Goal: Communication & Community: Answer question/provide support

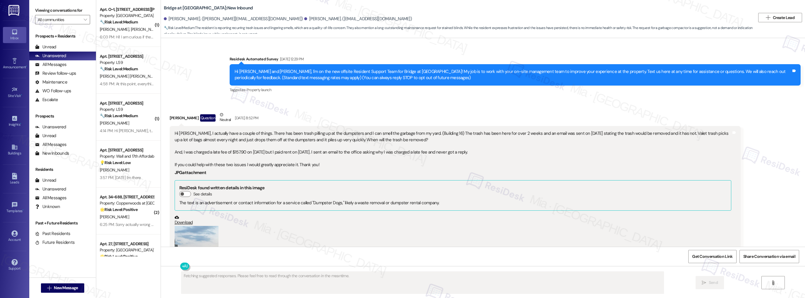
scroll to position [573, 0]
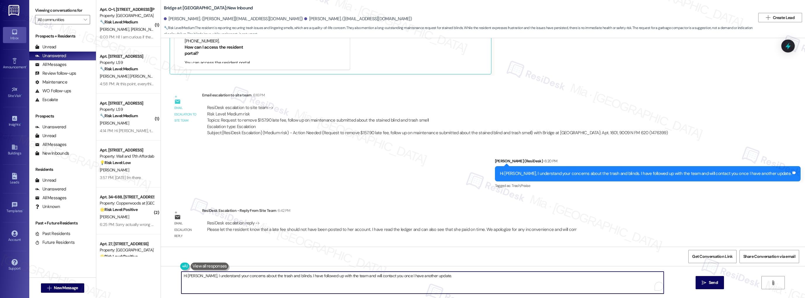
drag, startPoint x: 180, startPoint y: 276, endPoint x: 427, endPoint y: 275, distance: 247.2
click at [427, 275] on textarea "Hi Terrell, I understand your concerns about the trash and blinds. I have follo…" at bounding box center [422, 282] width 483 height 22
paste textarea "Please let the resident know that a late fee should not have been posted to her…"
click at [235, 275] on textarea "Please let the resident know that a late fee should not have been posted to her…" at bounding box center [422, 282] width 483 height 22
drag, startPoint x: 215, startPoint y: 275, endPoint x: 179, endPoint y: 275, distance: 36.3
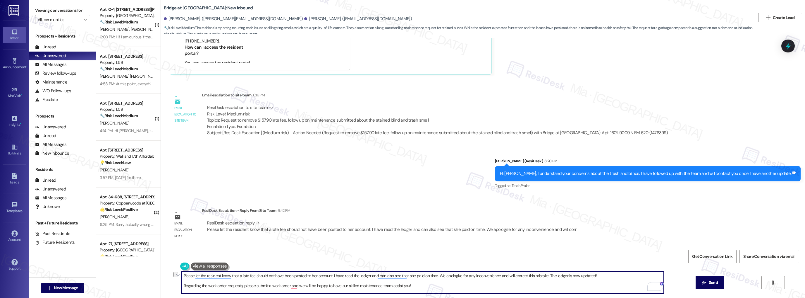
click at [178, 275] on div "Please let the resident know that a late fee should not have been posted to her…" at bounding box center [483, 288] width 644 height 44
type textarea "Just late fee should not have been posted to her account. I have read the ledge…"
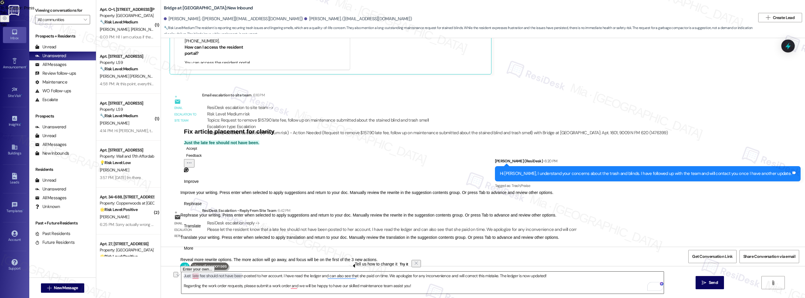
click at [188, 276] on textarea "Just late fee should not have been posted to her account. I have read the ledge…" at bounding box center [422, 282] width 483 height 22
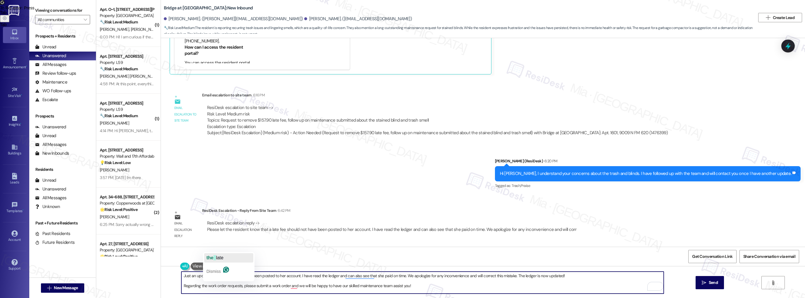
click at [215, 256] on span "button" at bounding box center [215, 257] width 2 height 5
drag, startPoint x: 213, startPoint y: 276, endPoint x: 283, endPoint y: 274, distance: 70.5
click at [283, 274] on textarea "Just an update, the late fee should not have been posted to her account. I have…" at bounding box center [422, 282] width 483 height 22
click at [218, 276] on textarea "Just an update, the late fee should not have been posted to her account. I have…" at bounding box center [422, 282] width 483 height 22
click at [181, 276] on textarea "Just an update, the late fee should not have been posted to her account. I have…" at bounding box center [422, 282] width 483 height 22
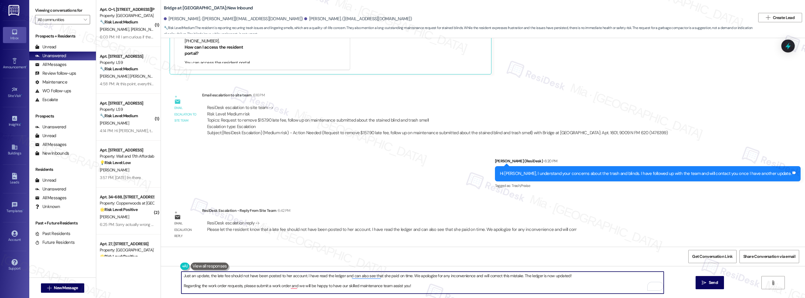
click at [181, 276] on textarea "Just an update, the late fee should not have been posted to her account. I have…" at bounding box center [422, 282] width 483 height 22
drag, startPoint x: 206, startPoint y: 277, endPoint x: 303, endPoint y: 275, distance: 96.9
click at [303, 275] on textarea "Just an update, the late fee should not have been posted to her account. I have…" at bounding box center [422, 282] width 483 height 22
click at [284, 276] on textarea "Just an update, the late fee should not have been posted to her account. I have…" at bounding box center [422, 282] width 483 height 22
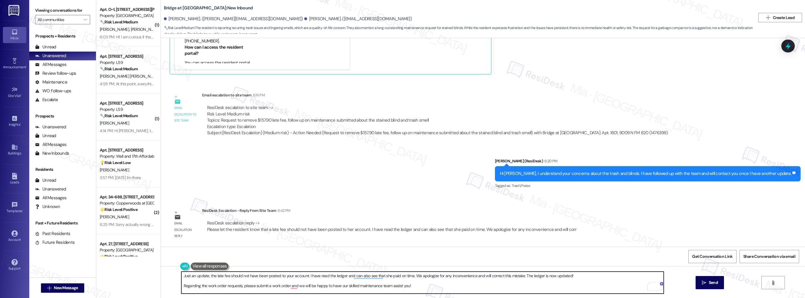
click at [305, 276] on textarea "Just an update, the late fee should not have been posted to your account. I hav…" at bounding box center [422, 282] width 483 height 22
click at [330, 258] on span "has" at bounding box center [326, 257] width 8 height 5
click at [396, 276] on textarea "Just an update, the late fee should not have been posted to your account. The t…" at bounding box center [422, 282] width 483 height 22
click at [181, 286] on textarea "Just an update, the late fee should not have been posted to your account. The t…" at bounding box center [422, 282] width 483 height 22
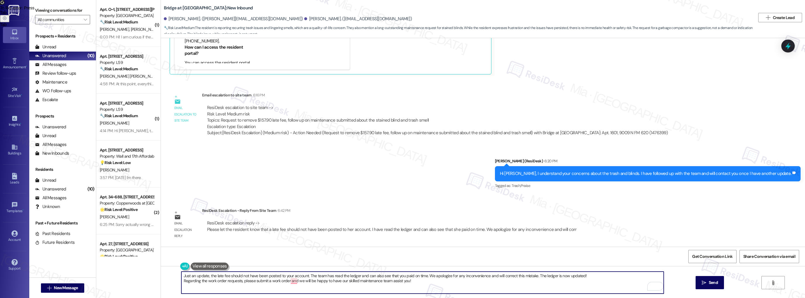
click at [246, 281] on textarea "Just an update, the late fee should not have been posted to your account. The t…" at bounding box center [422, 282] width 483 height 22
drag, startPoint x: 239, startPoint y: 281, endPoint x: 250, endPoint y: 281, distance: 11.1
click at [250, 281] on textarea "Just an update, the late fee should not have been posted to your account. The t…" at bounding box center [422, 282] width 483 height 22
drag, startPoint x: 292, startPoint y: 282, endPoint x: 420, endPoint y: 281, distance: 127.6
click at [420, 281] on textarea "Just an update, the late fee should not have been posted to your account. The t…" at bounding box center [422, 282] width 483 height 22
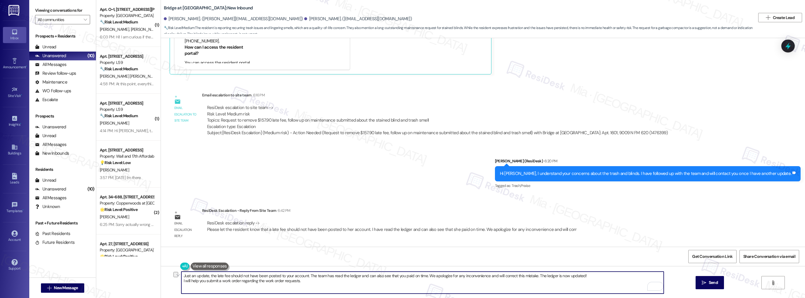
drag, startPoint x: 262, startPoint y: 281, endPoint x: 303, endPoint y: 281, distance: 41.5
click at [303, 281] on textarea "Just an update, the late fee should not have been posted to your account. The t…" at bounding box center [422, 282] width 483 height 22
click at [263, 284] on textarea "Just an update, the late fee should not have been posted to your account. The t…" at bounding box center [422, 282] width 483 height 22
drag, startPoint x: 262, startPoint y: 282, endPoint x: 299, endPoint y: 281, distance: 37.8
click at [299, 281] on textarea "Just an update, the late fee should not have been posted to your account. The t…" at bounding box center [422, 282] width 483 height 22
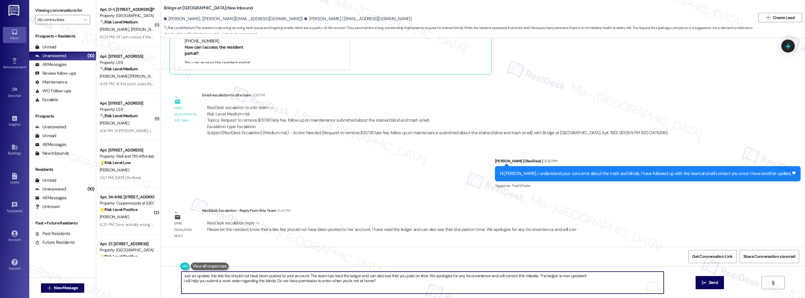
click at [578, 275] on textarea "Just an update, the late fee should not have been posted to your account. The t…" at bounding box center [422, 282] width 483 height 22
click at [293, 281] on textarea "Just an update, the late fee should not have been posted to your account. The t…" at bounding box center [422, 282] width 483 height 22
type textarea "Just an update, the late fee should not have been posted to your account. The t…"
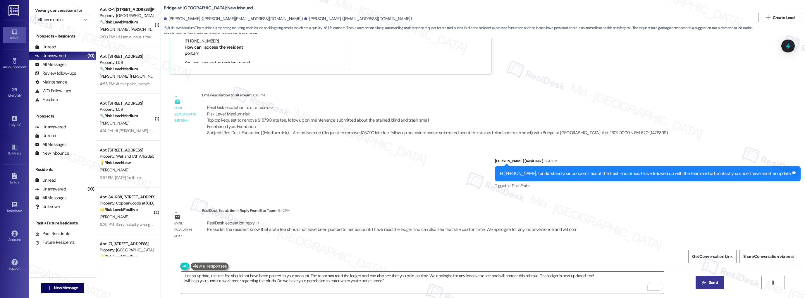
click at [710, 281] on span "Send" at bounding box center [713, 282] width 9 height 6
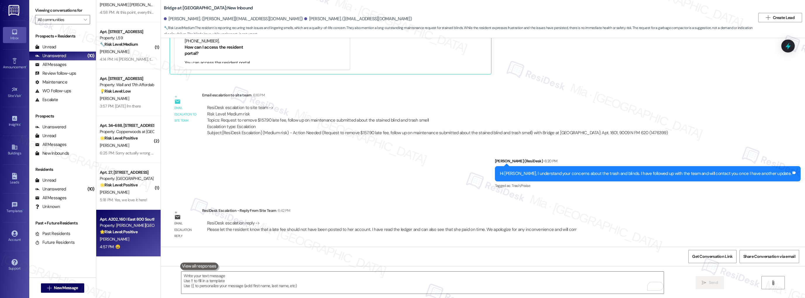
scroll to position [0, 0]
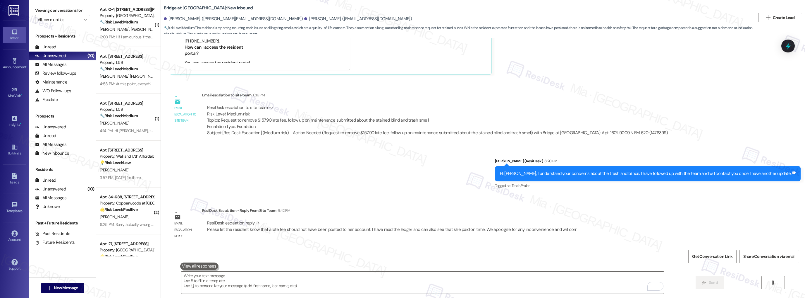
click at [383, 184] on div "Sent via SMS Sarah (ResiDesk) 6:20 PM Hi Terrell, I understand your concerns ab…" at bounding box center [483, 169] width 644 height 49
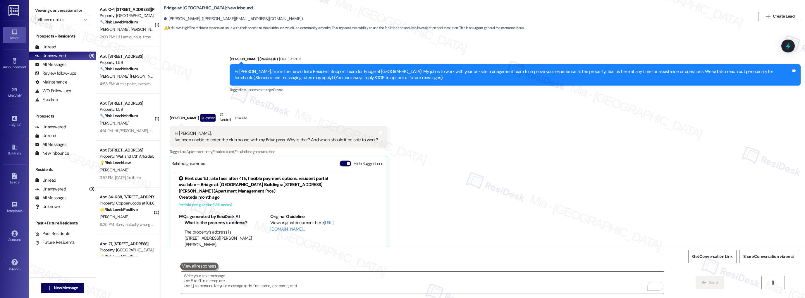
click at [156, 107] on div "( 1 ) Apt. O~1, 10668 TH Monica Ridge Way Property: South Ridge Townhomes and A…" at bounding box center [450, 149] width 709 height 298
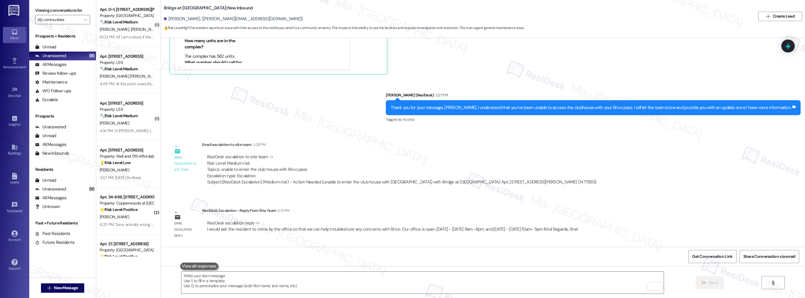
click at [236, 119] on div "Sent via SMS Sarah (ResiDesk) 5:27 PM Thank you for your message, Luis. I under…" at bounding box center [483, 103] width 644 height 49
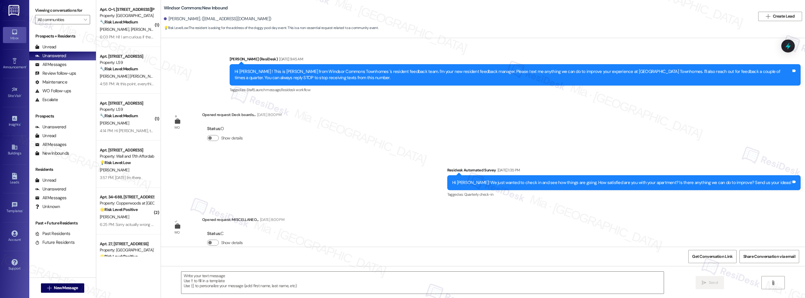
type textarea "Fetching suggested responses. Please feel free to read through the conversation…"
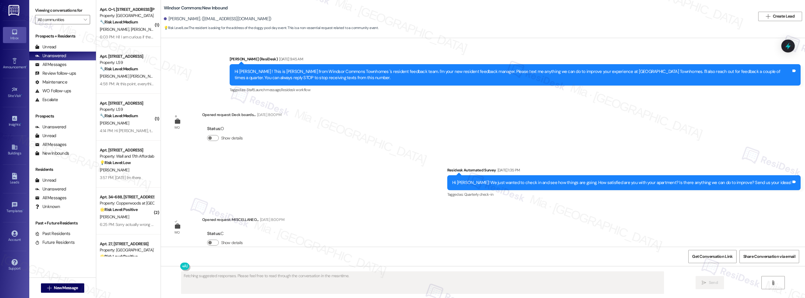
scroll to position [3434, 0]
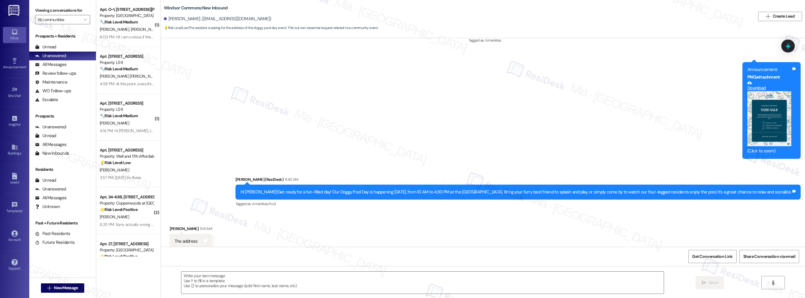
click at [772, 116] on button "Zoom image" at bounding box center [770, 118] width 44 height 55
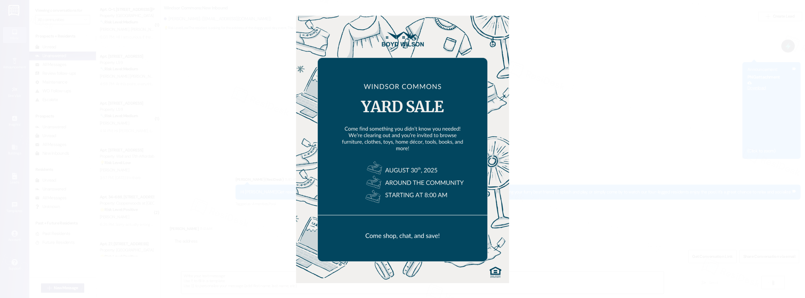
click at [662, 131] on button "Unzoom image" at bounding box center [402, 149] width 805 height 298
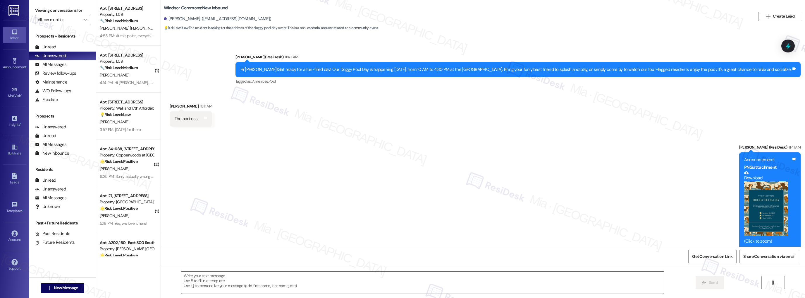
scroll to position [0, 0]
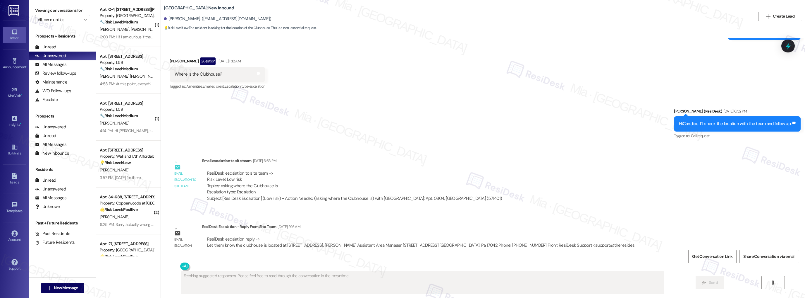
scroll to position [6475, 0]
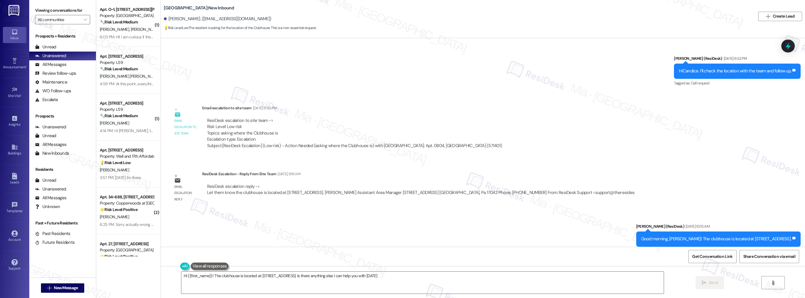
type textarea "Hi {{first_name}}! The clubhouse is located at 218 Wheatstone Lane. Is there an…"
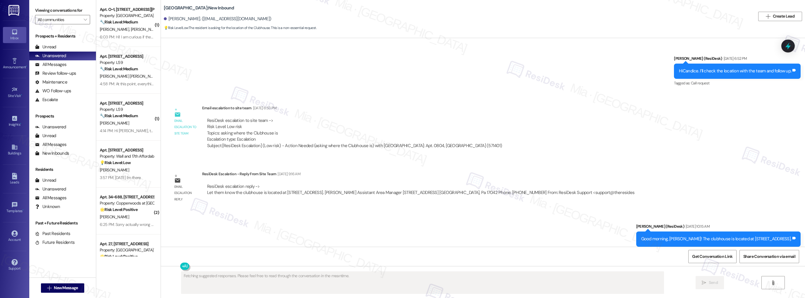
scroll to position [6358, 0]
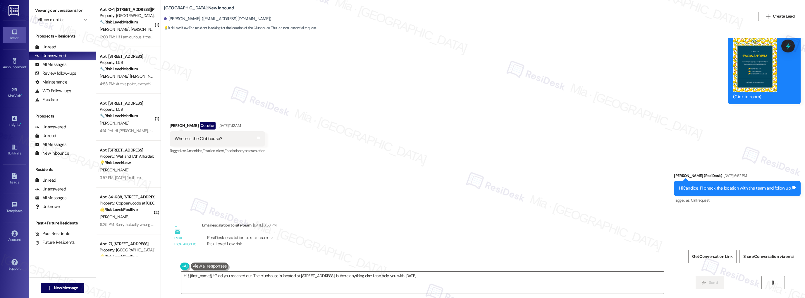
type textarea "Hi {{first_name}}! Glad you reached out. The clubhouse is located at 218 Wheats…"
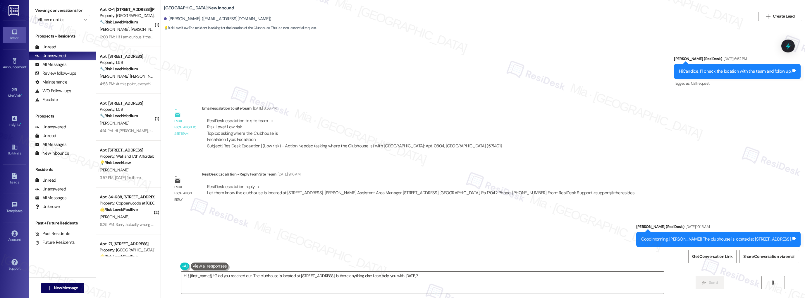
scroll to position [6475, 0]
drag, startPoint x: 683, startPoint y: 224, endPoint x: 790, endPoint y: 224, distance: 107.1
click at [790, 231] on div "Good morning, Candice! The clubhouse is located at 218 Wheatstone Lane. Tags an…" at bounding box center [718, 238] width 165 height 15
copy div "Candice! The clubhouse is located at 218 Wheatstone Lane. Tags and notes"
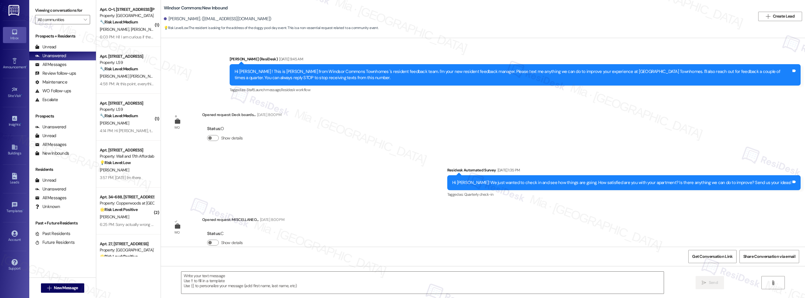
type textarea "Fetching suggested responses. Please feel free to read through the conversation…"
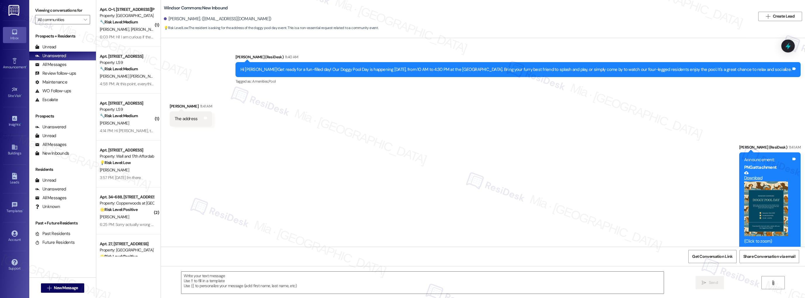
click at [767, 197] on button "Zoom image" at bounding box center [766, 208] width 44 height 55
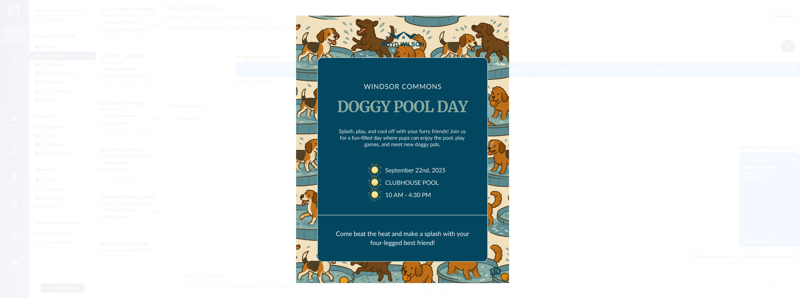
click at [719, 191] on button "Unzoom image" at bounding box center [402, 149] width 805 height 298
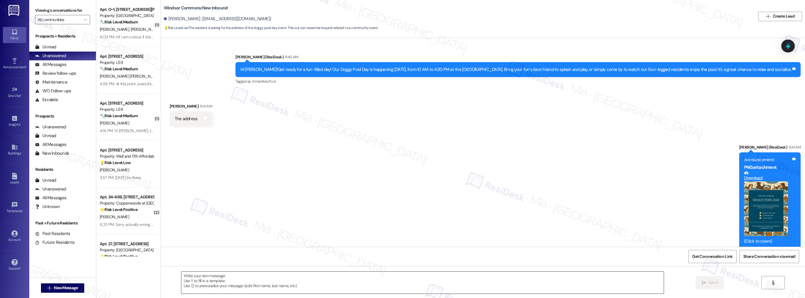
click at [227, 279] on textarea at bounding box center [422, 282] width 483 height 22
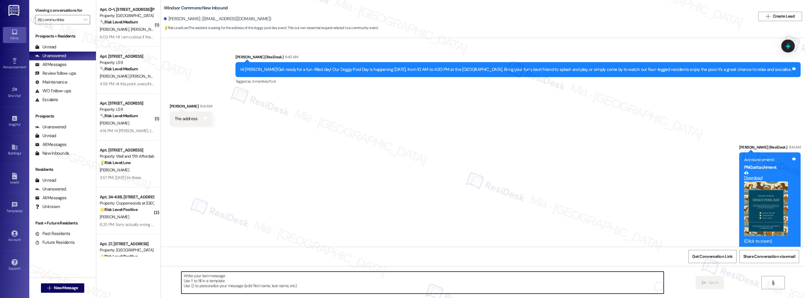
paste textarea "[PERSON_NAME]! The clubhouse is located at [STREET_ADDRESS]."
drag, startPoint x: 197, startPoint y: 275, endPoint x: 168, endPoint y: 276, distance: 29.0
click at [168, 276] on div "[PERSON_NAME]! The clubhouse is located at [STREET_ADDRESS].  Send " at bounding box center [483, 288] width 644 height 44
click at [197, 276] on textarea "[PERSON_NAME]! The clubhouse is located at [STREET_ADDRESS]." at bounding box center [422, 282] width 483 height 22
click at [197, 275] on textarea "[PERSON_NAME]! The clubhouse is located at [STREET_ADDRESS]." at bounding box center [422, 282] width 483 height 22
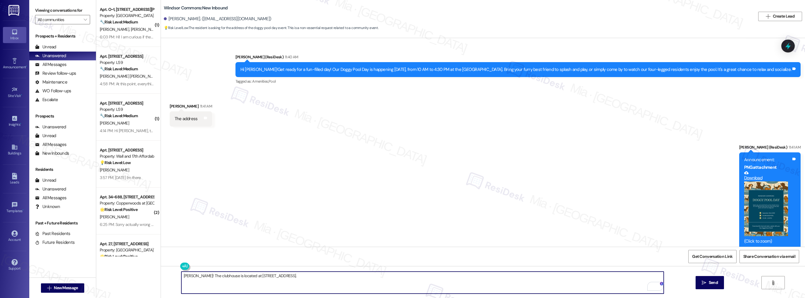
click at [184, 276] on textarea "[PERSON_NAME]! The clubhouse is located at [STREET_ADDRESS]." at bounding box center [422, 282] width 483 height 22
drag, startPoint x: 181, startPoint y: 276, endPoint x: 173, endPoint y: 278, distance: 9.0
click at [173, 278] on div "! The clubhouse is located at [STREET_ADDRESS].  Send " at bounding box center [483, 288] width 644 height 44
click at [193, 274] on textarea "! The clubhouse is located at [STREET_ADDRESS]." at bounding box center [422, 282] width 483 height 22
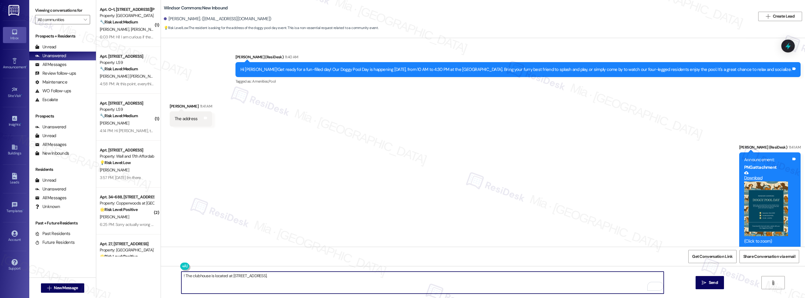
drag, startPoint x: 182, startPoint y: 274, endPoint x: 176, endPoint y: 275, distance: 6.2
click at [178, 275] on div "! The clubhouse is located at [STREET_ADDRESS]." at bounding box center [419, 282] width 483 height 23
drag, startPoint x: 228, startPoint y: 275, endPoint x: 263, endPoint y: 275, distance: 35.1
click at [263, 275] on textarea "The clubhouse is located at [STREET_ADDRESS]." at bounding box center [422, 282] width 483 height 22
paste textarea "[GEOGRAPHIC_DATA], [GEOGRAPHIC_DATA]"
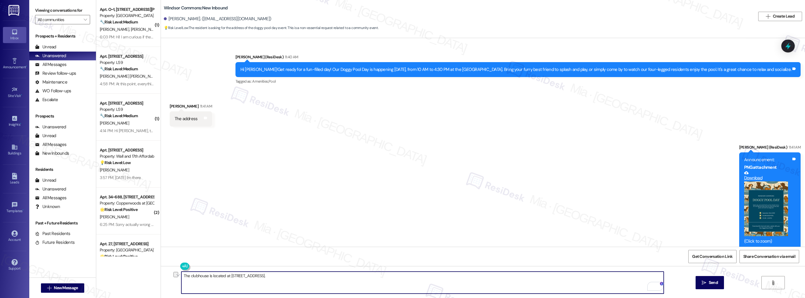
drag, startPoint x: 253, startPoint y: 276, endPoint x: 275, endPoint y: 276, distance: 21.6
click at [275, 276] on textarea "The clubhouse is located at [STREET_ADDRESS]." at bounding box center [422, 282] width 483 height 22
type textarea "The clubhouse is located at [STREET_ADDRESS]."
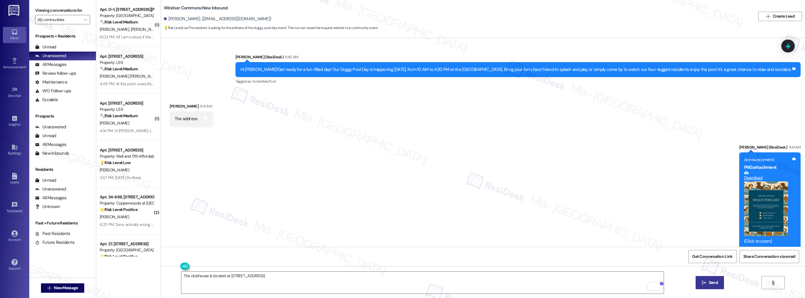
click at [707, 281] on span " Send" at bounding box center [710, 282] width 18 height 6
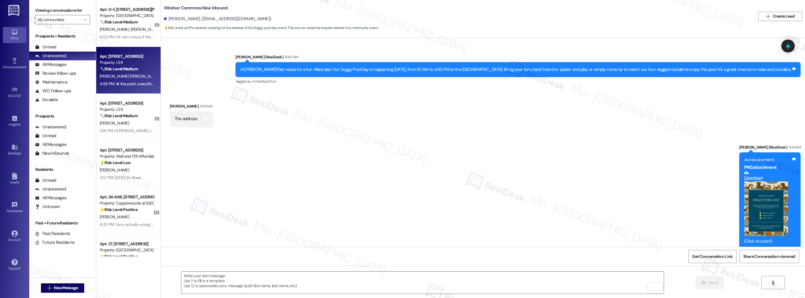
click at [140, 66] on div "🔧 Risk Level: Medium The resident expresses concerns about weekend cleaning ser…" at bounding box center [127, 69] width 54 height 6
type textarea "Fetching suggested responses. Please feel free to read through the conversation…"
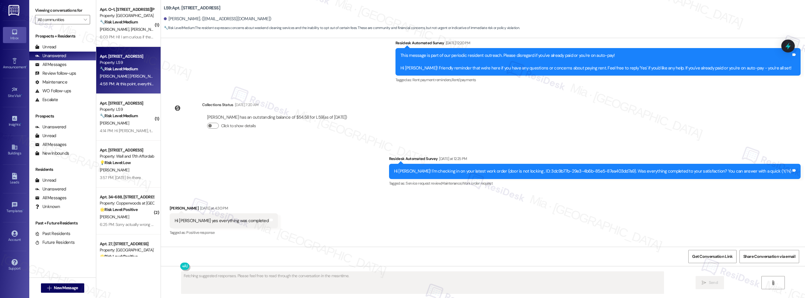
scroll to position [1682, 0]
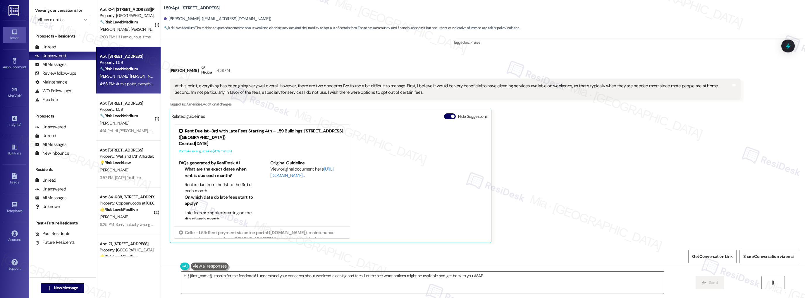
type textarea "Hi {{first_name}}, thanks for the feedback! I understand your concerns about we…"
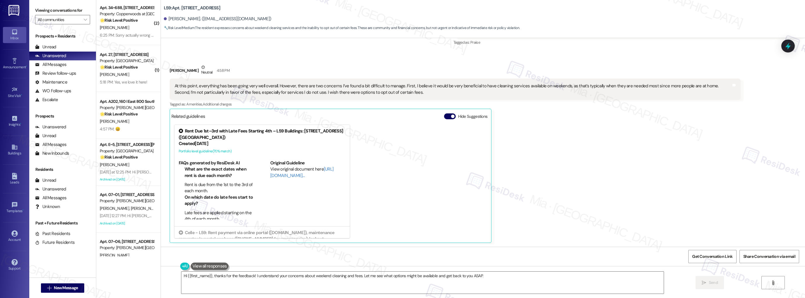
scroll to position [212, 0]
